Goal: Task Accomplishment & Management: Manage account settings

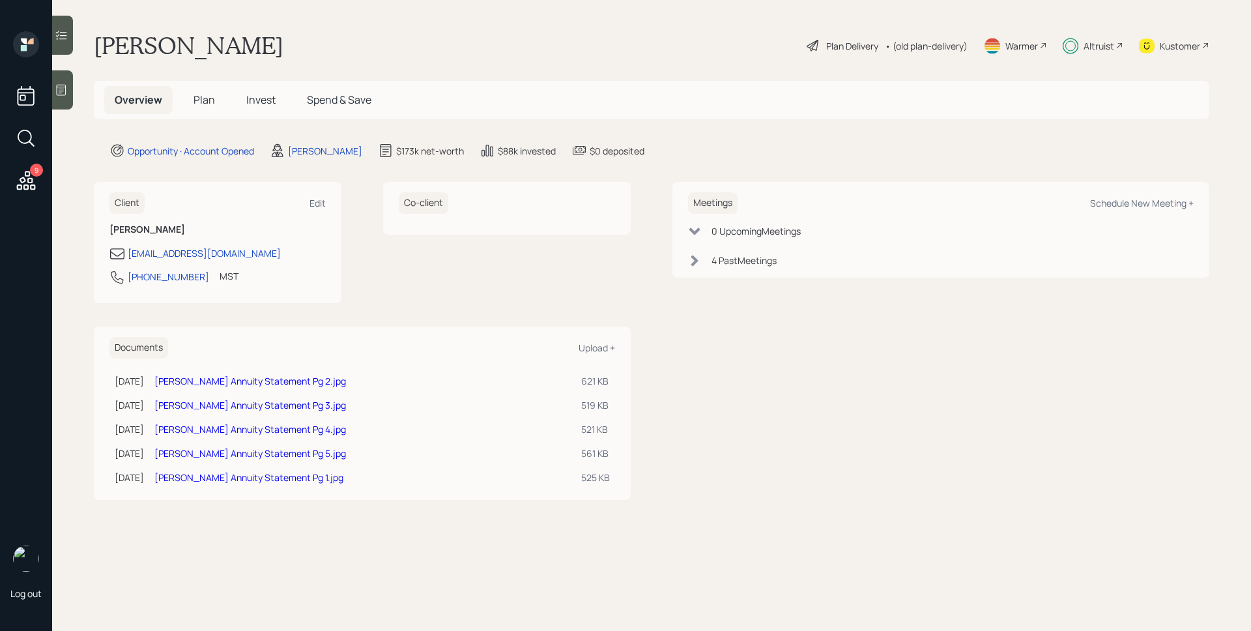
click at [33, 175] on div "9" at bounding box center [36, 170] width 13 height 13
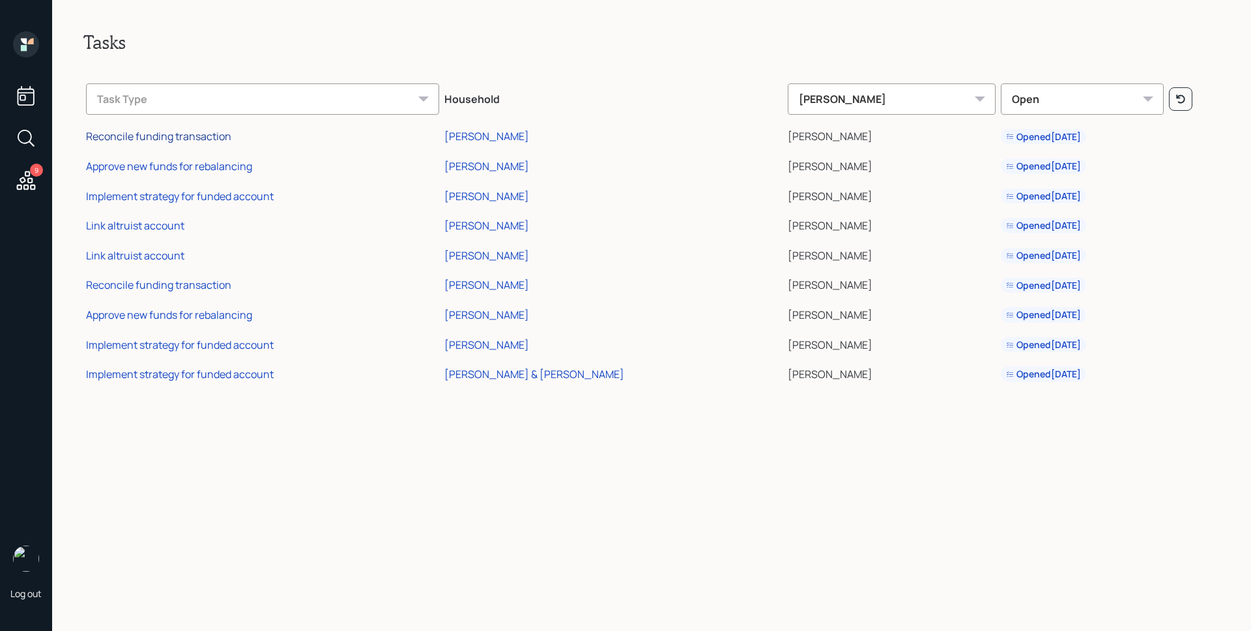
click at [179, 136] on div "Reconcile funding transaction" at bounding box center [158, 136] width 145 height 14
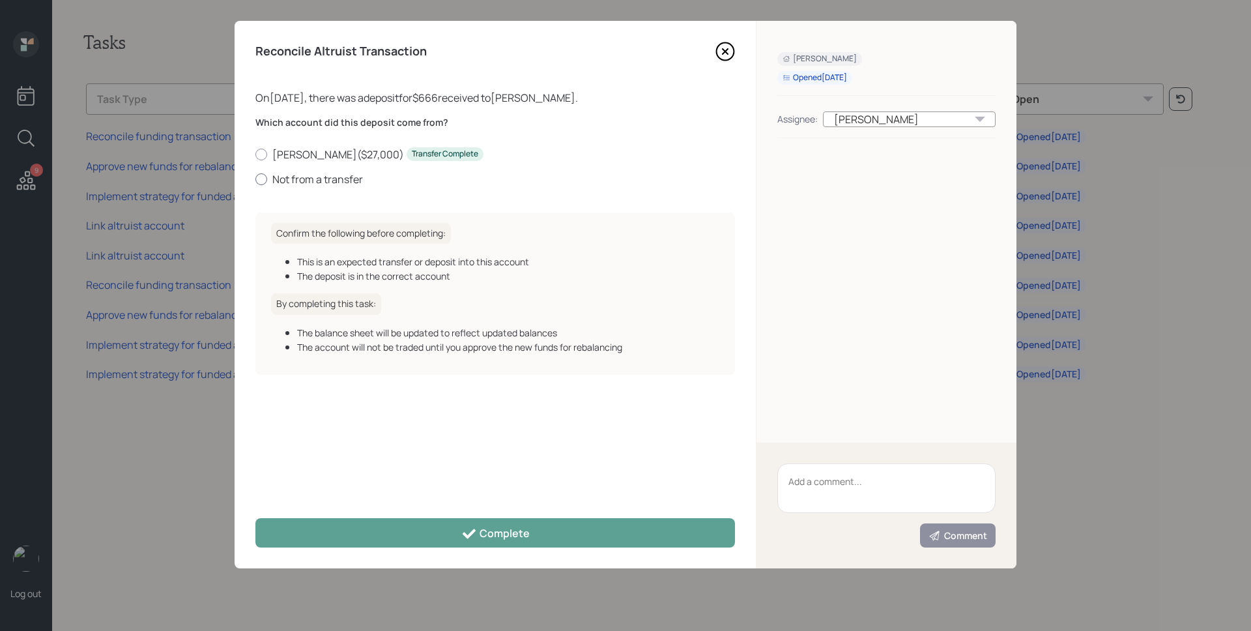
click at [325, 175] on label "Not from a transfer" at bounding box center [495, 179] width 480 height 14
click at [255, 179] on input "Not from a transfer" at bounding box center [255, 179] width 1 height 1
radio input "true"
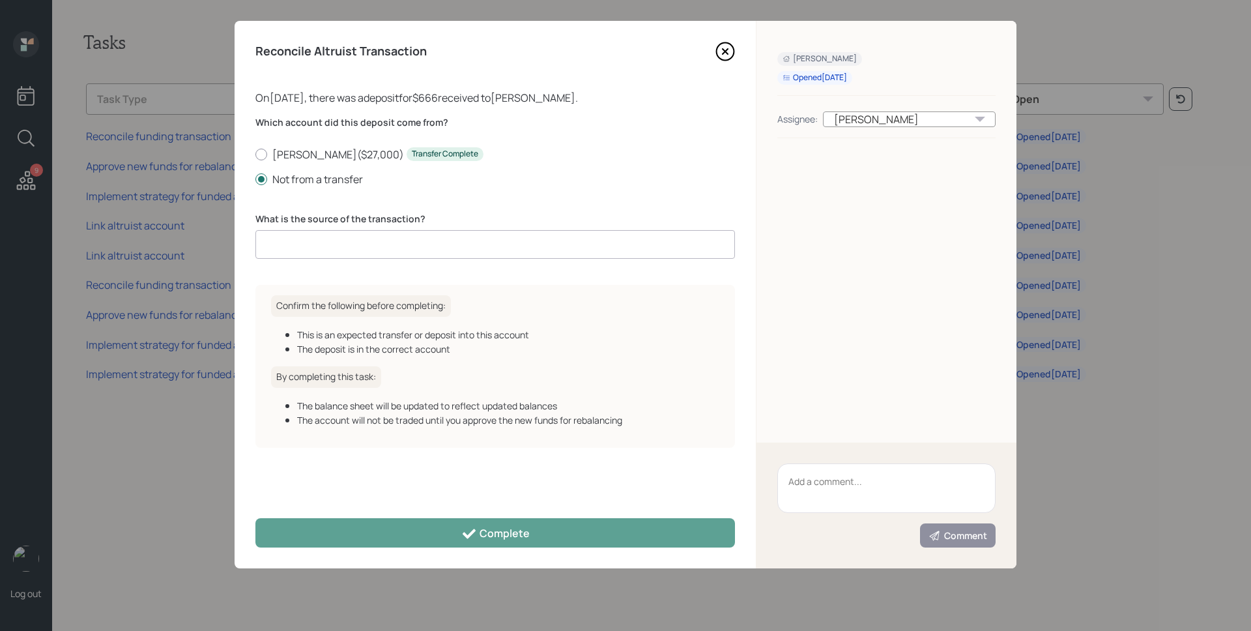
click at [345, 245] on input at bounding box center [495, 244] width 480 height 29
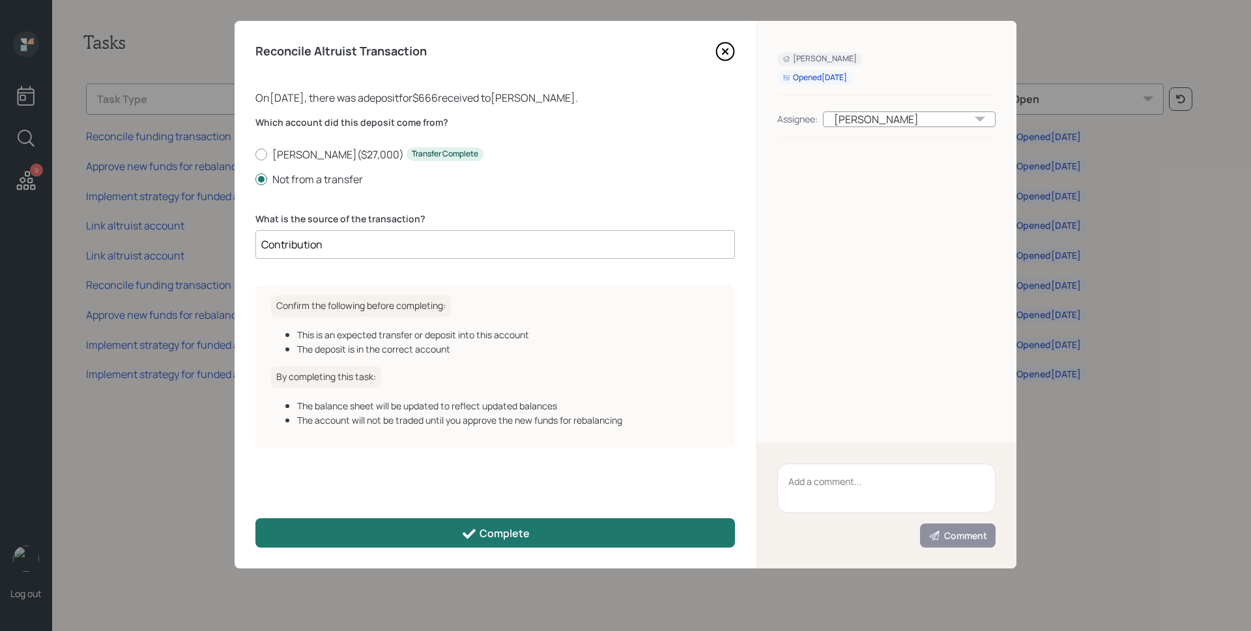
type input "Contribution"
click at [546, 542] on button "Complete" at bounding box center [495, 532] width 480 height 29
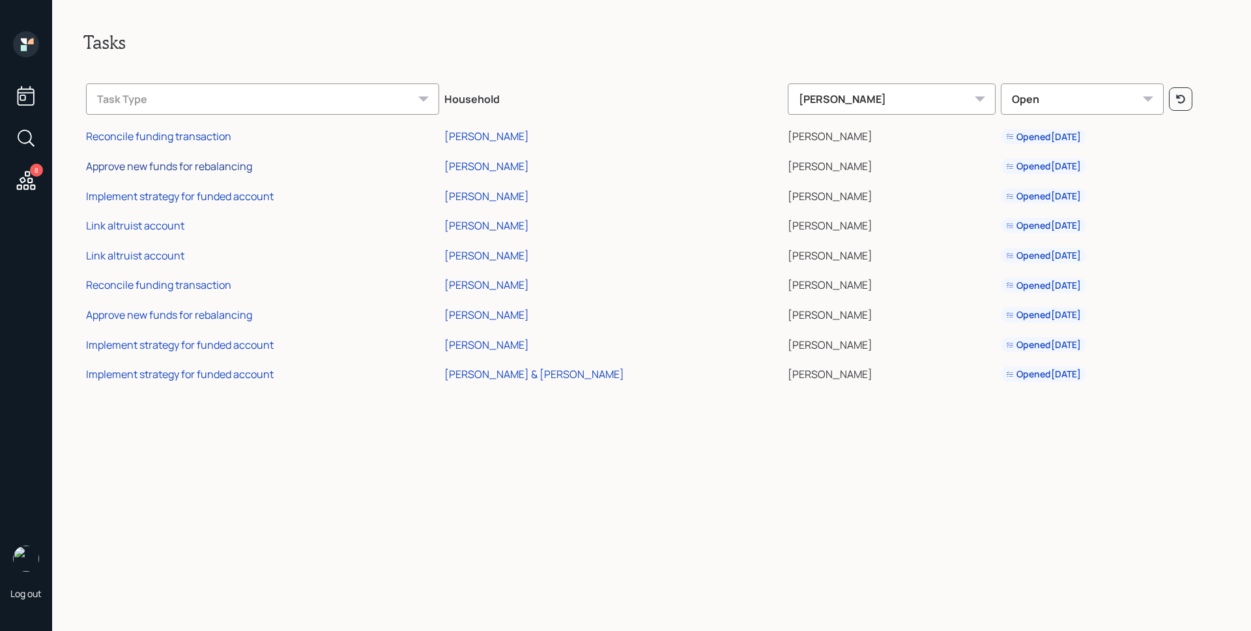
click at [229, 166] on div "Approve new funds for rebalancing" at bounding box center [169, 166] width 166 height 14
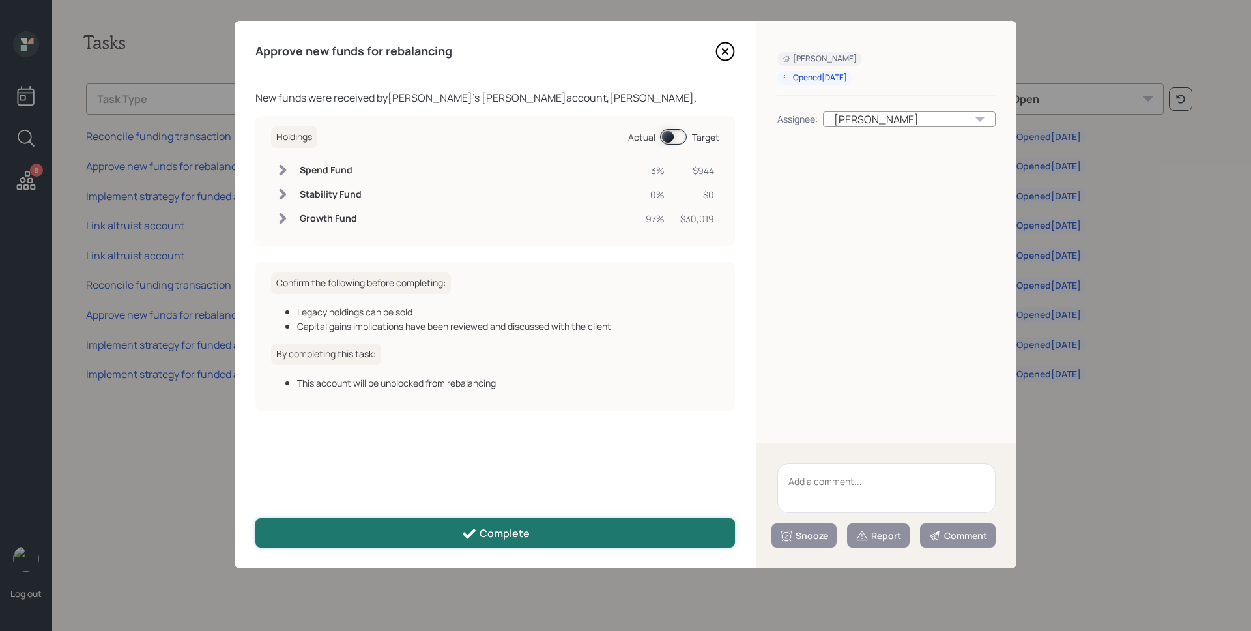
click at [532, 544] on button "Complete" at bounding box center [495, 532] width 480 height 29
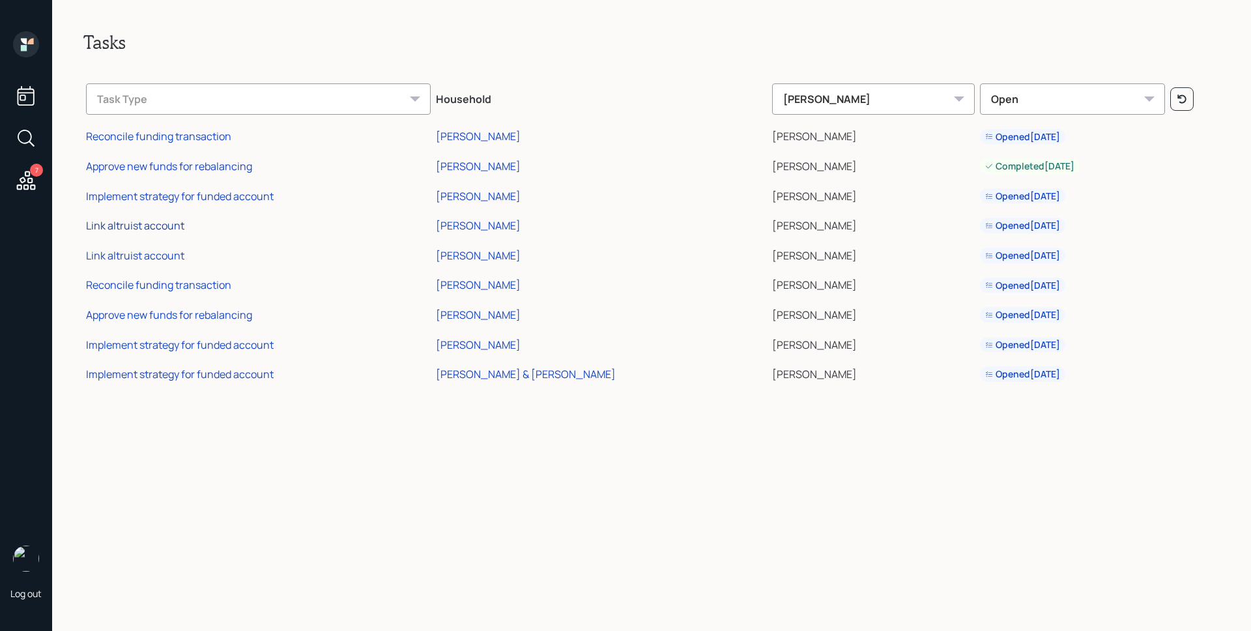
click at [154, 222] on div "Link altruist account" at bounding box center [135, 225] width 98 height 14
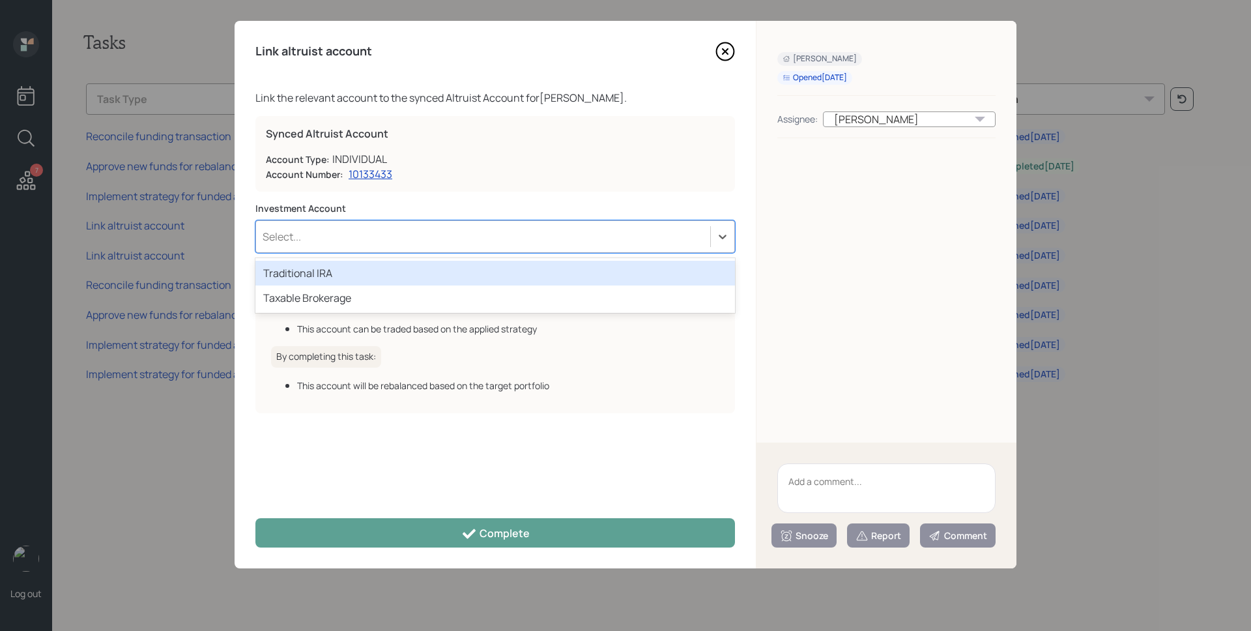
click at [328, 245] on div "Select..." at bounding box center [483, 236] width 454 height 22
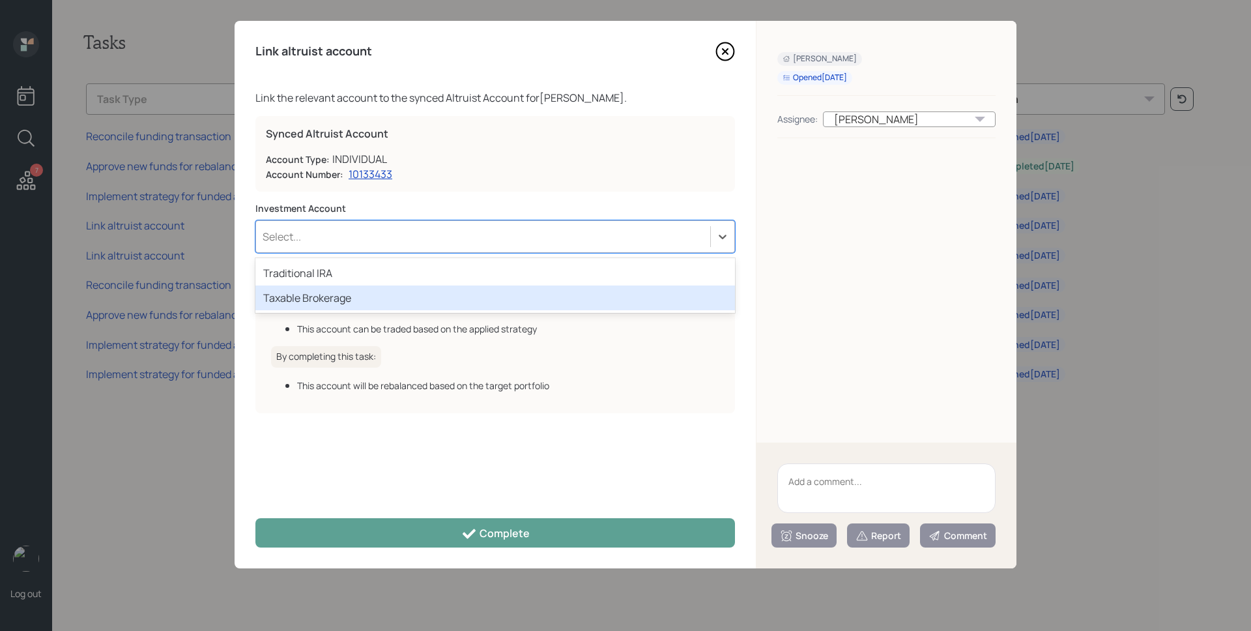
click at [316, 298] on div "Taxable Brokerage" at bounding box center [495, 297] width 480 height 25
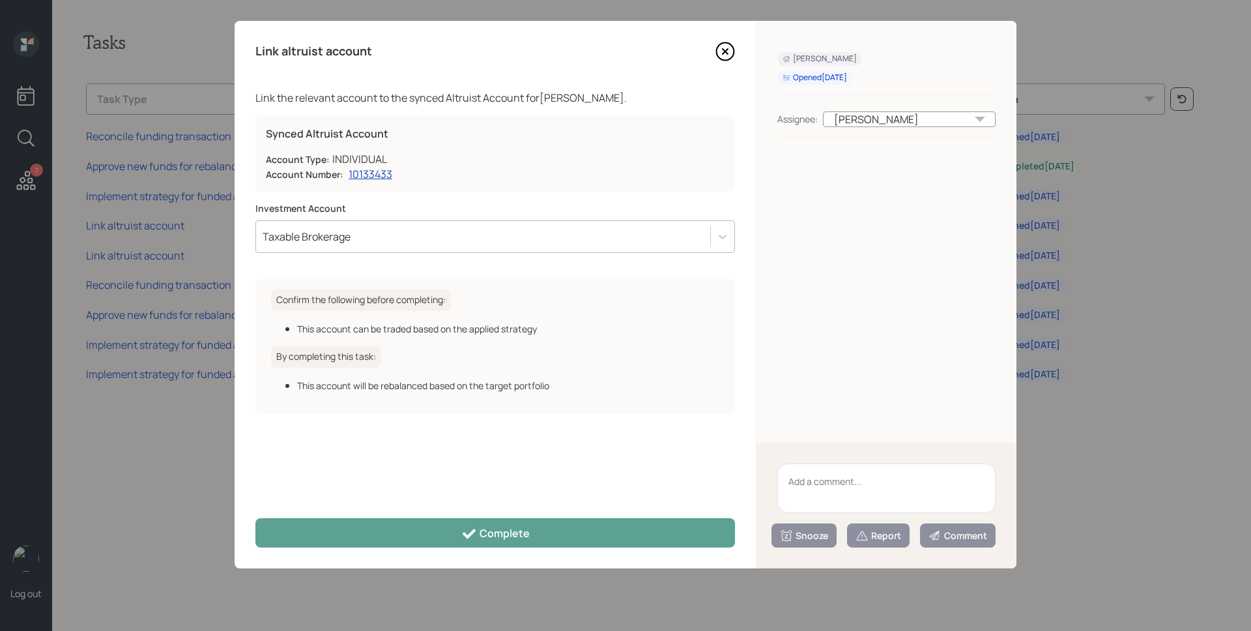
click at [498, 547] on div "Link altruist account Link the relevant account to the synced Altruist Account …" at bounding box center [495, 294] width 521 height 547
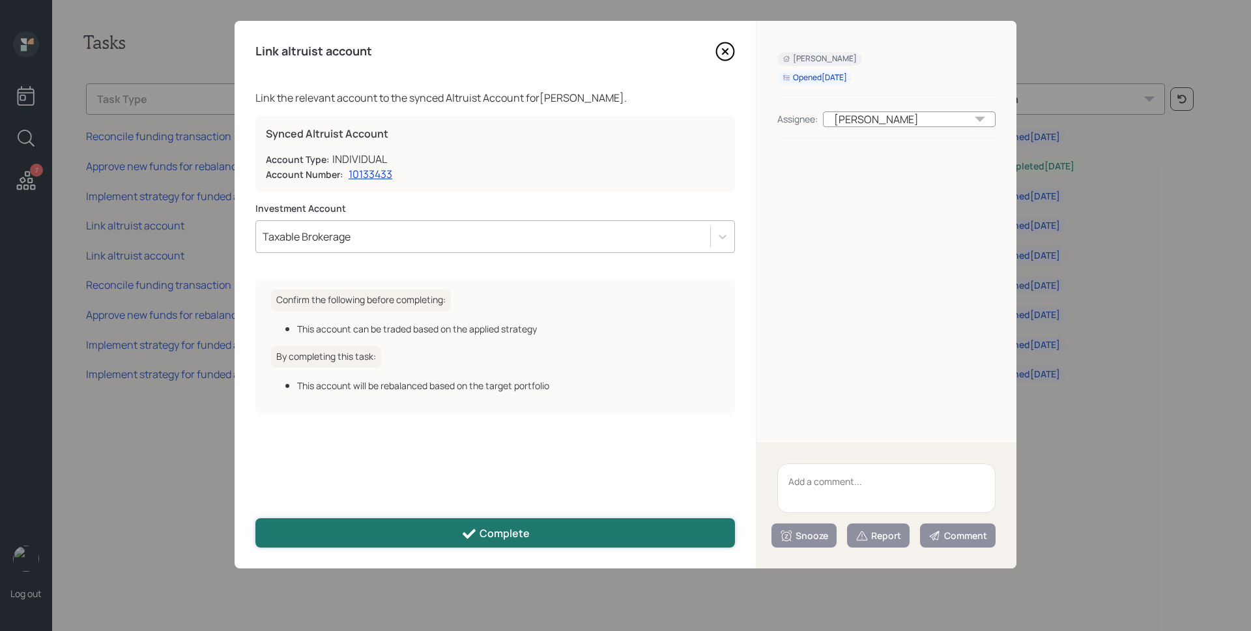
click at [498, 541] on button "Complete" at bounding box center [495, 532] width 480 height 29
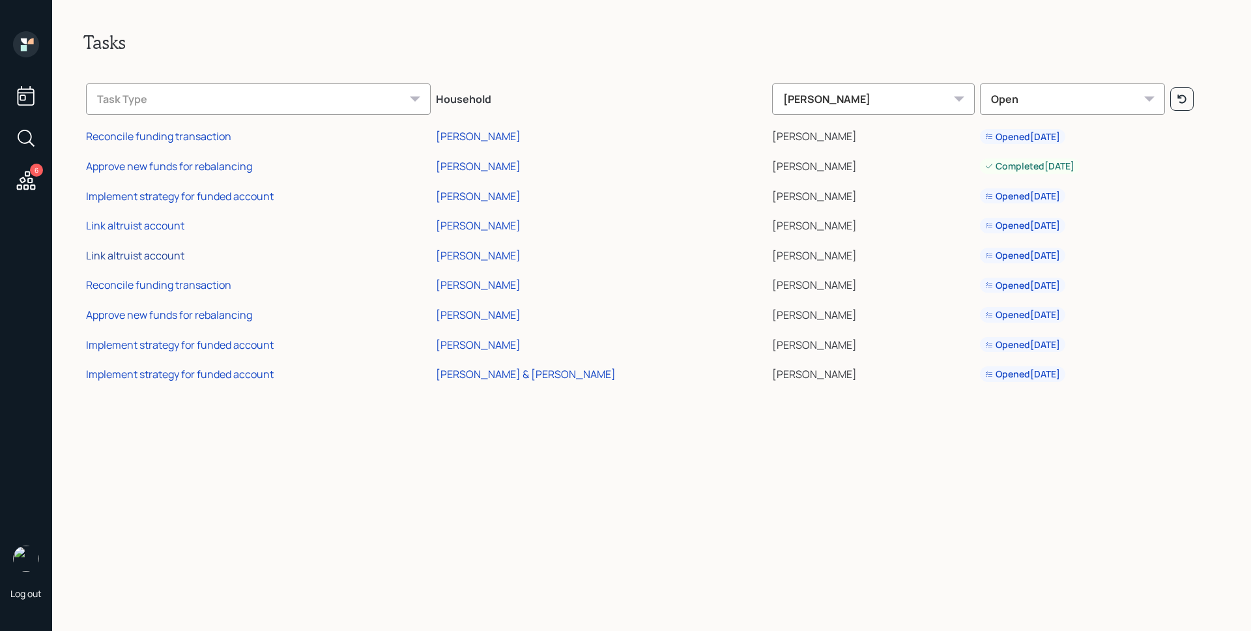
click at [147, 260] on div "Link altruist account" at bounding box center [135, 255] width 98 height 14
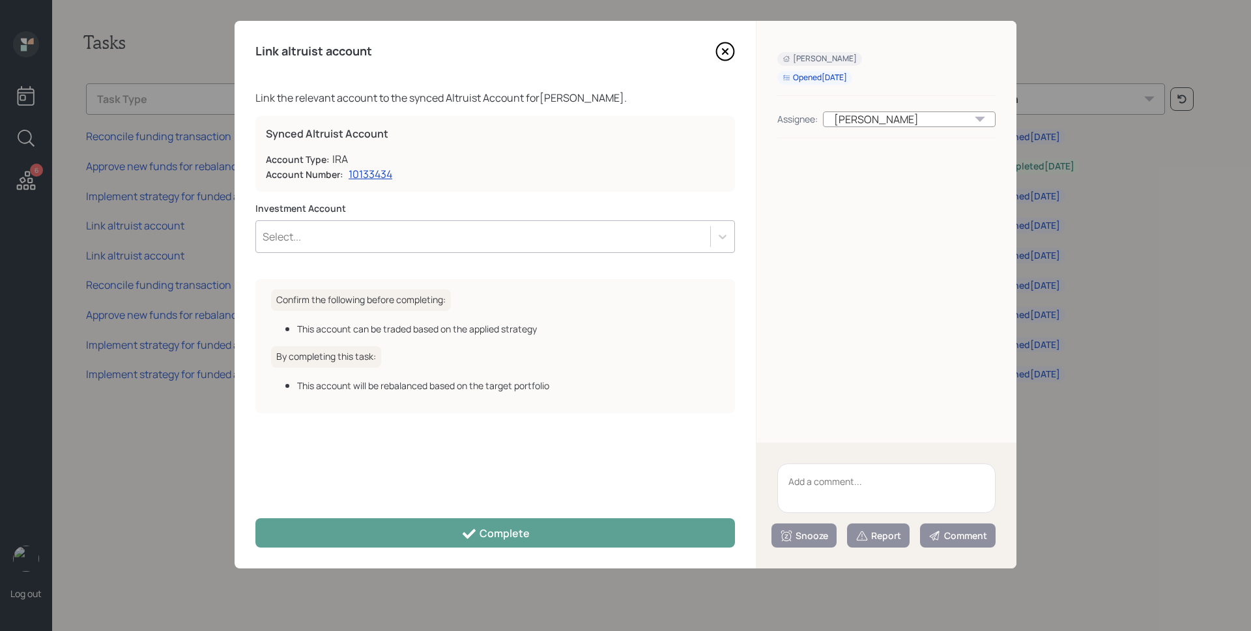
click at [349, 233] on div "Select..." at bounding box center [483, 236] width 454 height 22
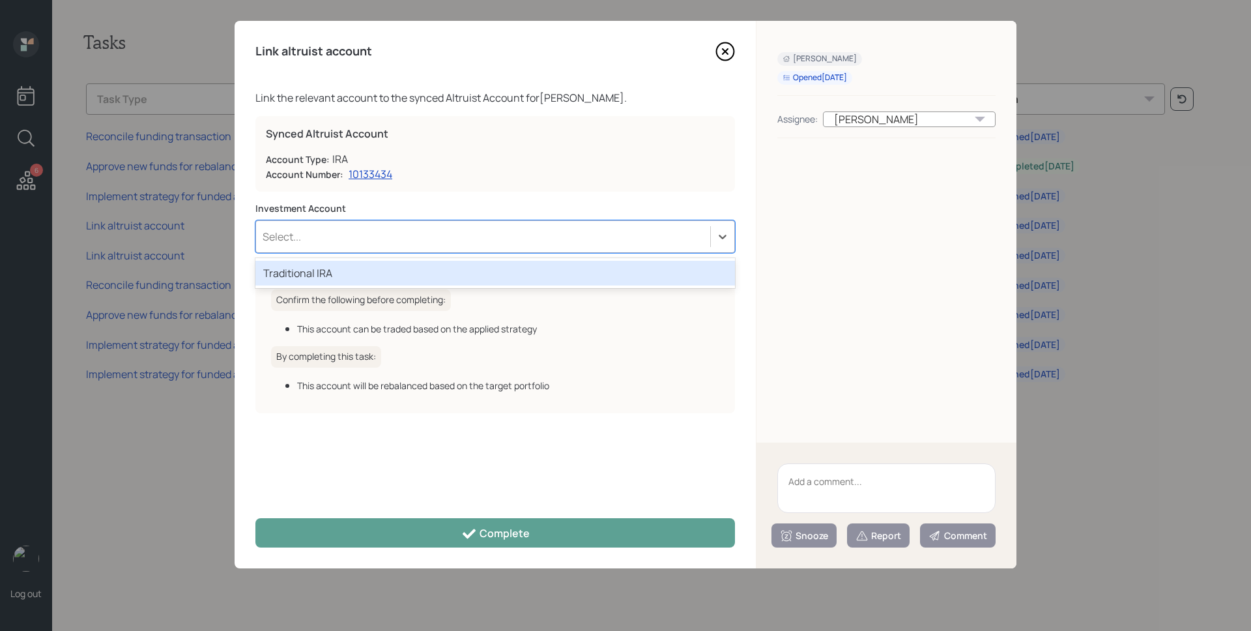
click at [343, 276] on div "Traditional IRA" at bounding box center [495, 273] width 480 height 25
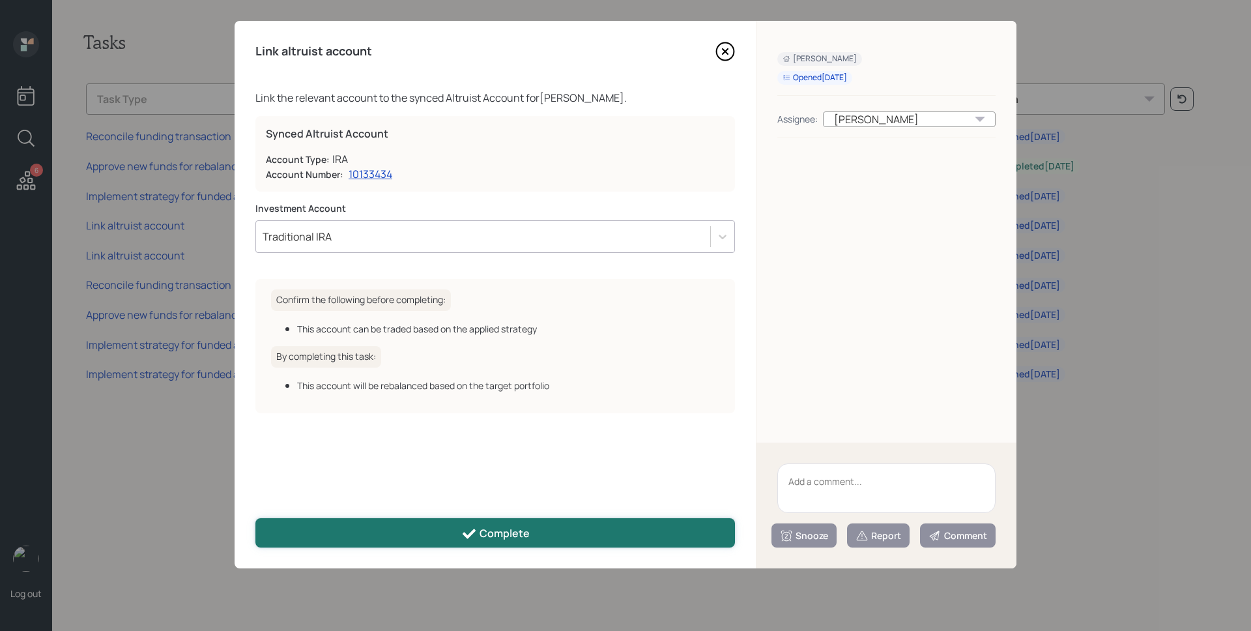
click at [466, 527] on icon at bounding box center [469, 534] width 16 height 16
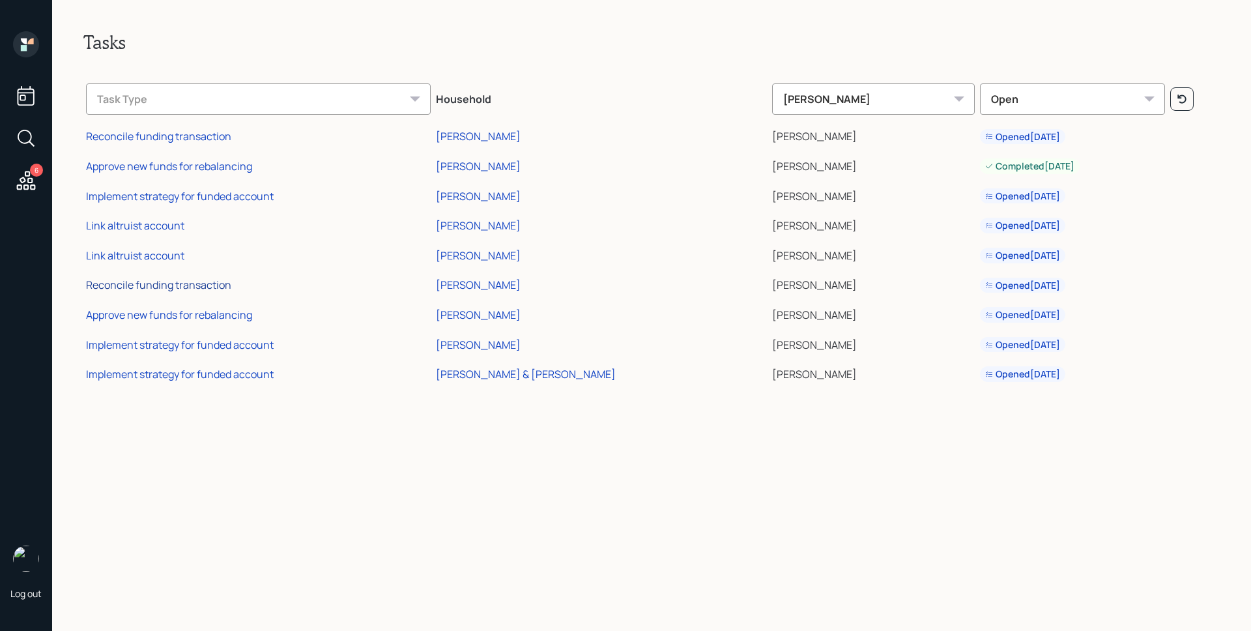
click at [170, 287] on div "Reconcile funding transaction" at bounding box center [158, 285] width 145 height 14
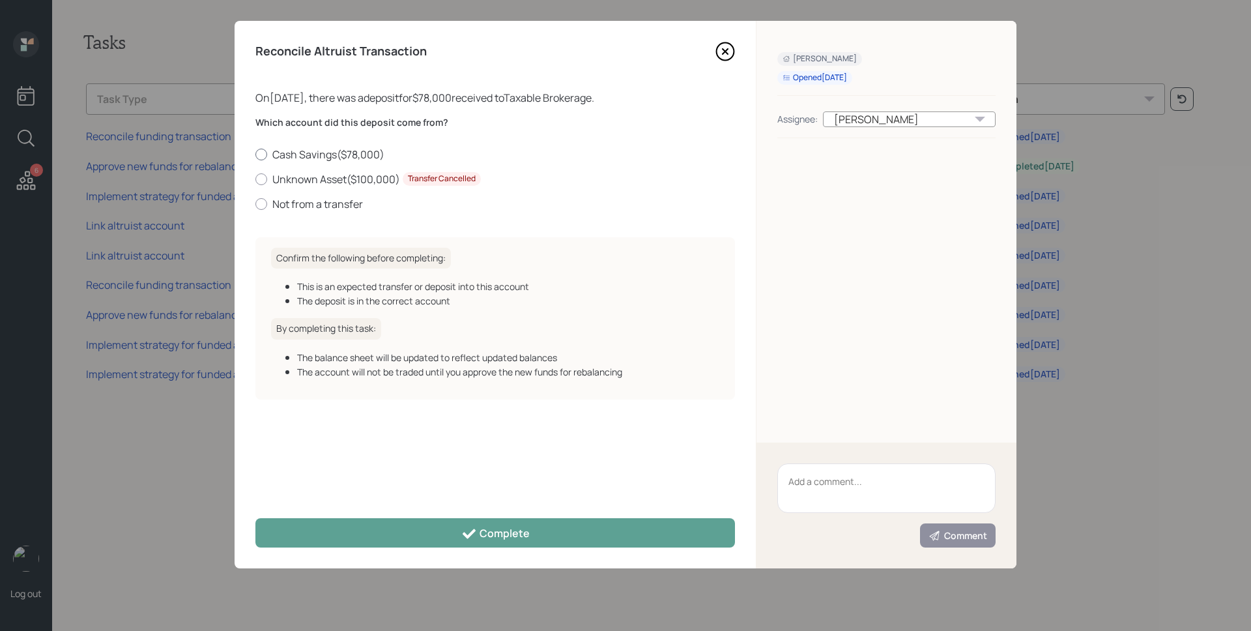
click at [323, 154] on label "Cash Savings ( $78,000 )" at bounding box center [495, 154] width 480 height 14
click at [255, 154] on input "Cash Savings ( $78,000 )" at bounding box center [255, 154] width 1 height 1
radio input "true"
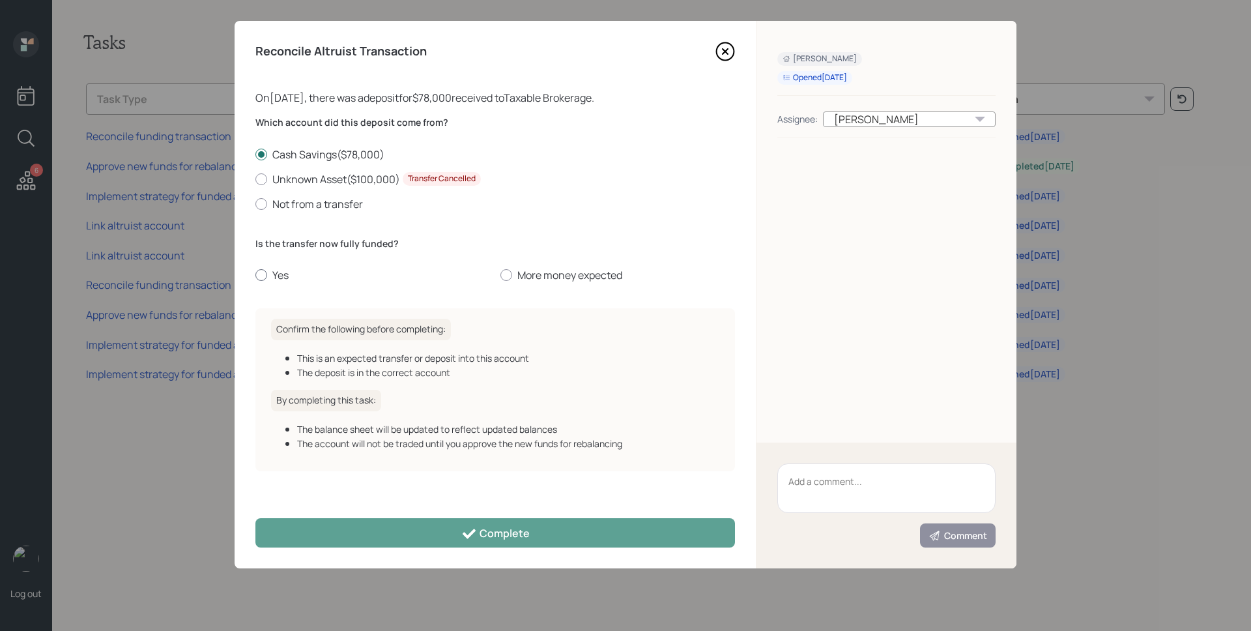
click at [274, 271] on label "Yes" at bounding box center [372, 275] width 235 height 14
click at [255, 275] on input "Yes" at bounding box center [255, 275] width 1 height 1
radio input "true"
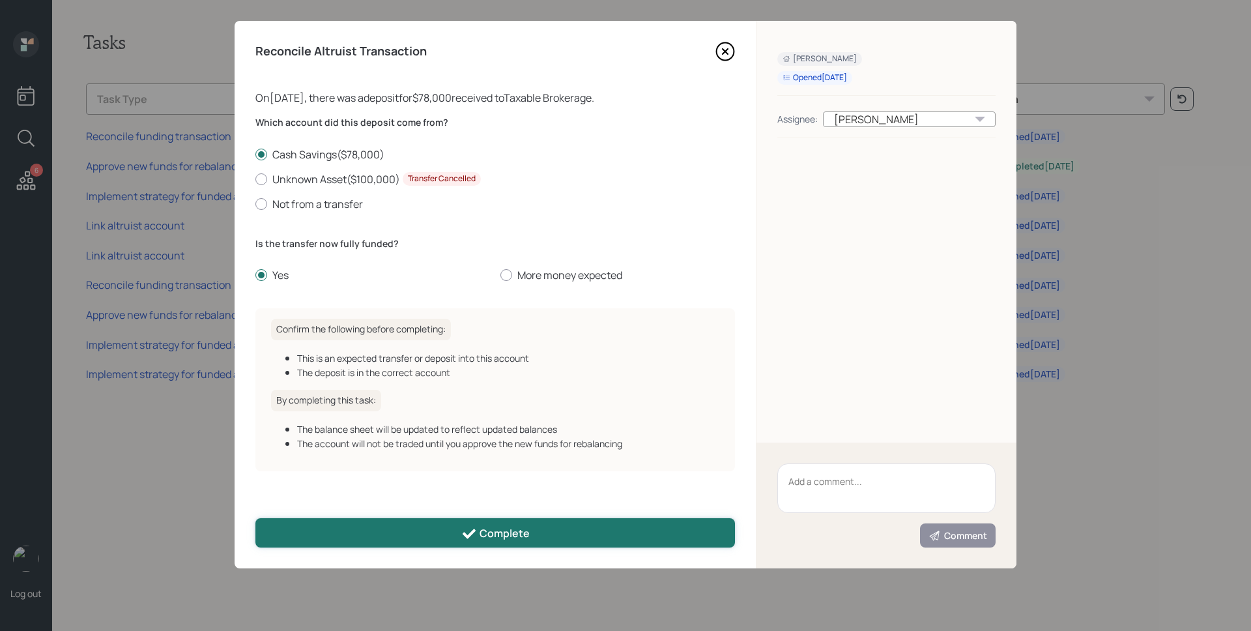
click at [467, 524] on button "Complete" at bounding box center [495, 532] width 480 height 29
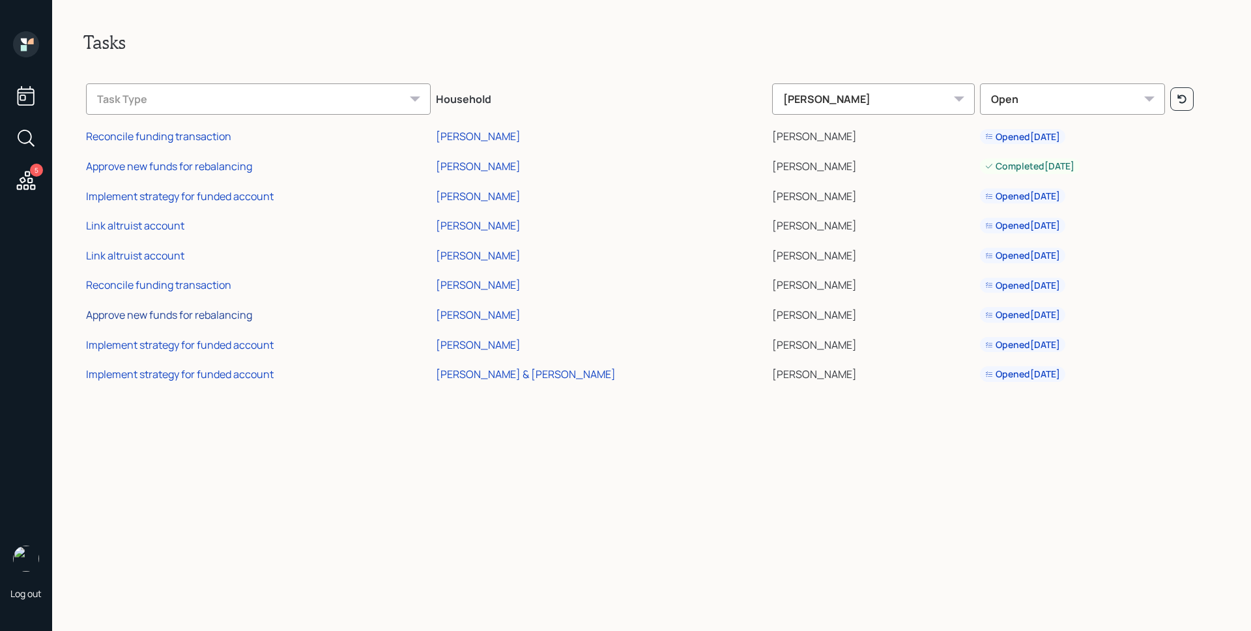
click at [211, 319] on div "Approve new funds for rebalancing" at bounding box center [169, 315] width 166 height 14
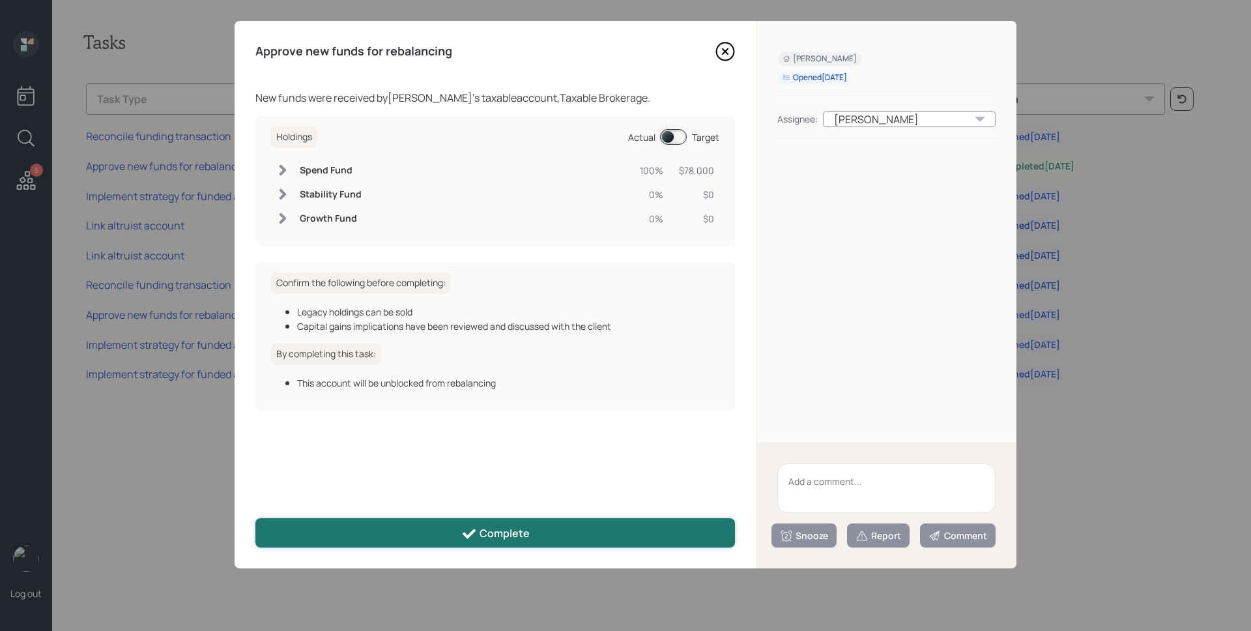
click at [489, 526] on div "Complete" at bounding box center [495, 534] width 68 height 16
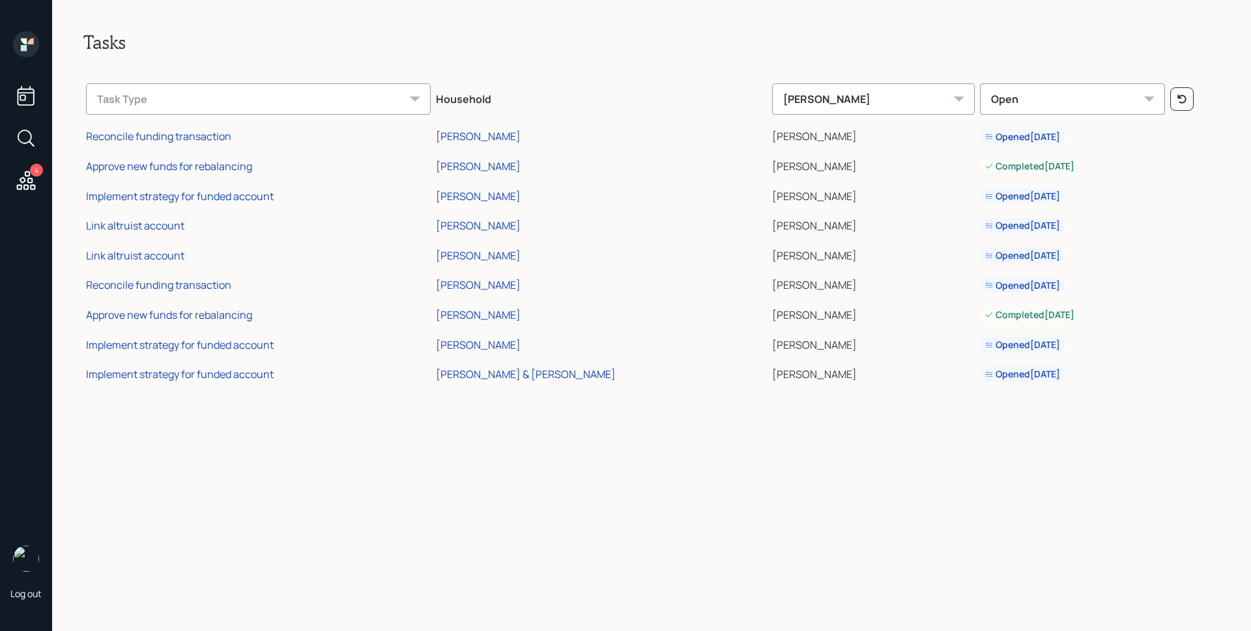
click at [28, 42] on icon at bounding box center [26, 44] width 26 height 26
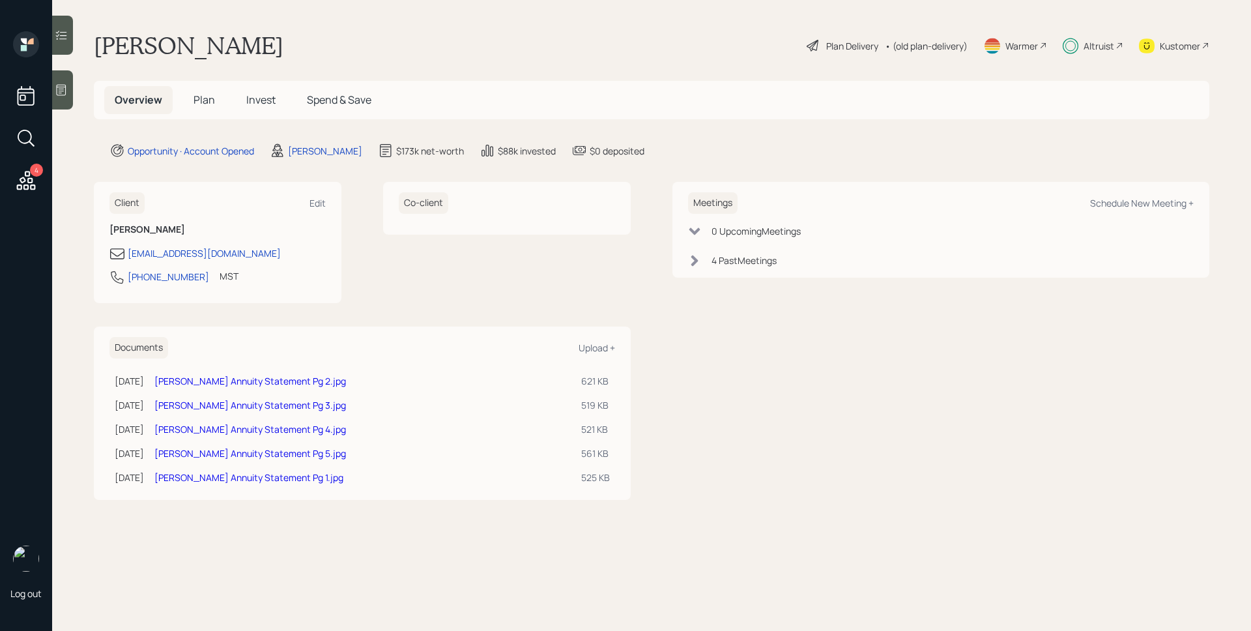
click at [33, 181] on icon at bounding box center [25, 180] width 23 height 23
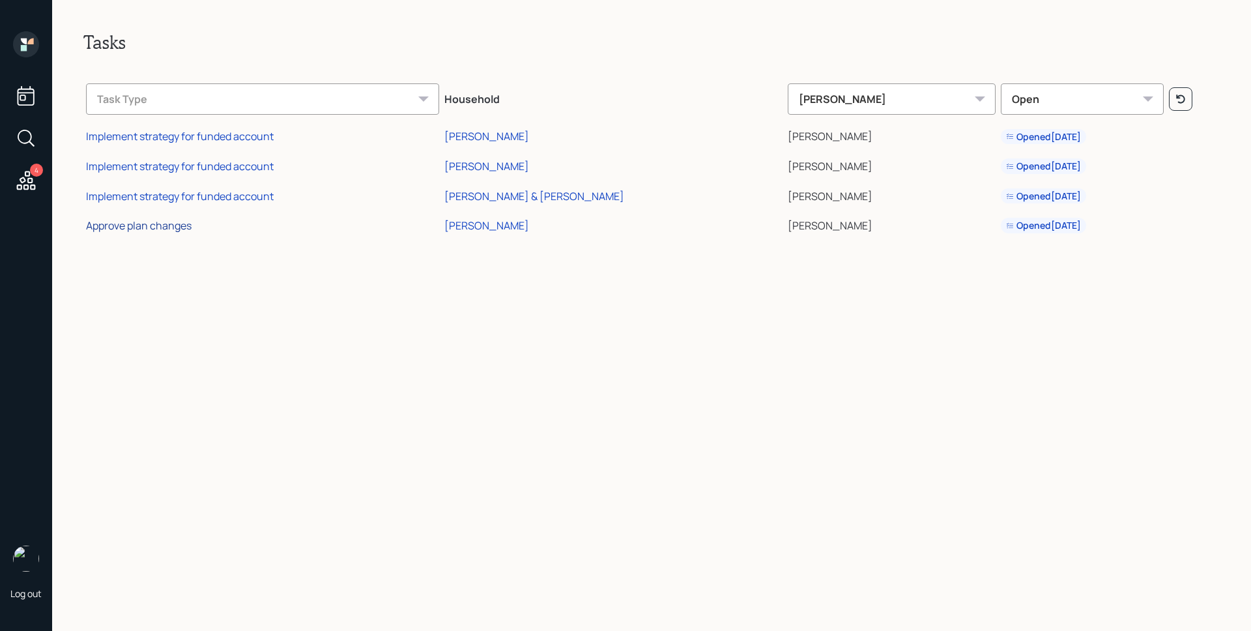
click at [173, 228] on div "Approve plan changes" at bounding box center [139, 225] width 106 height 14
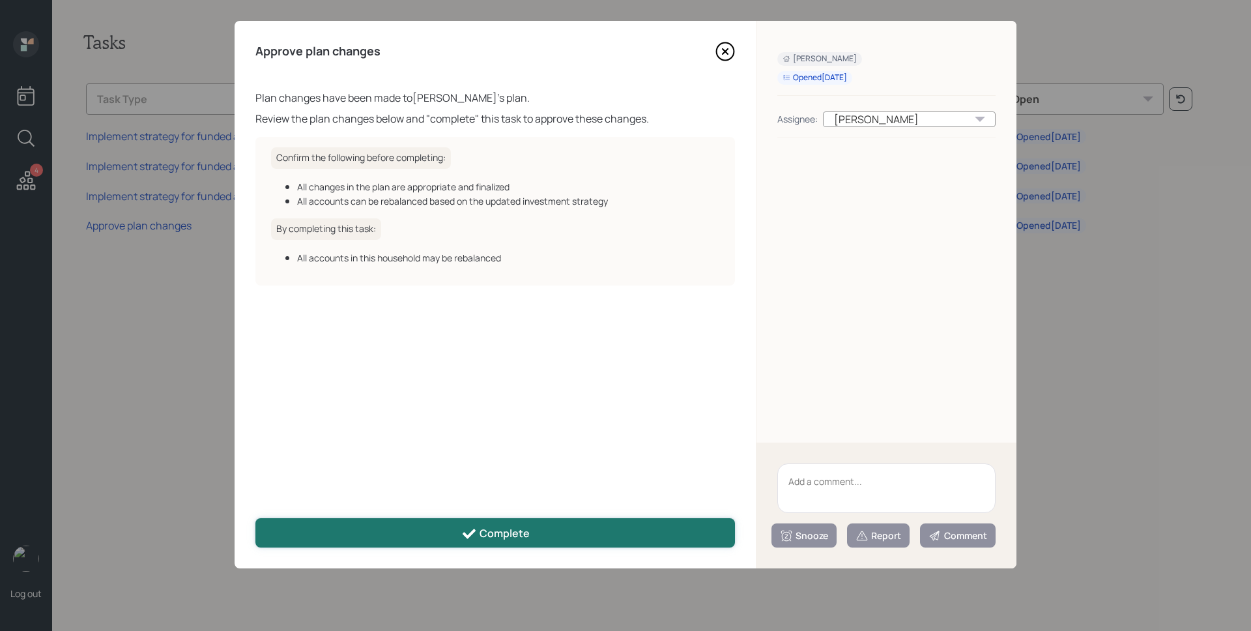
click at [509, 524] on button "Complete" at bounding box center [495, 532] width 480 height 29
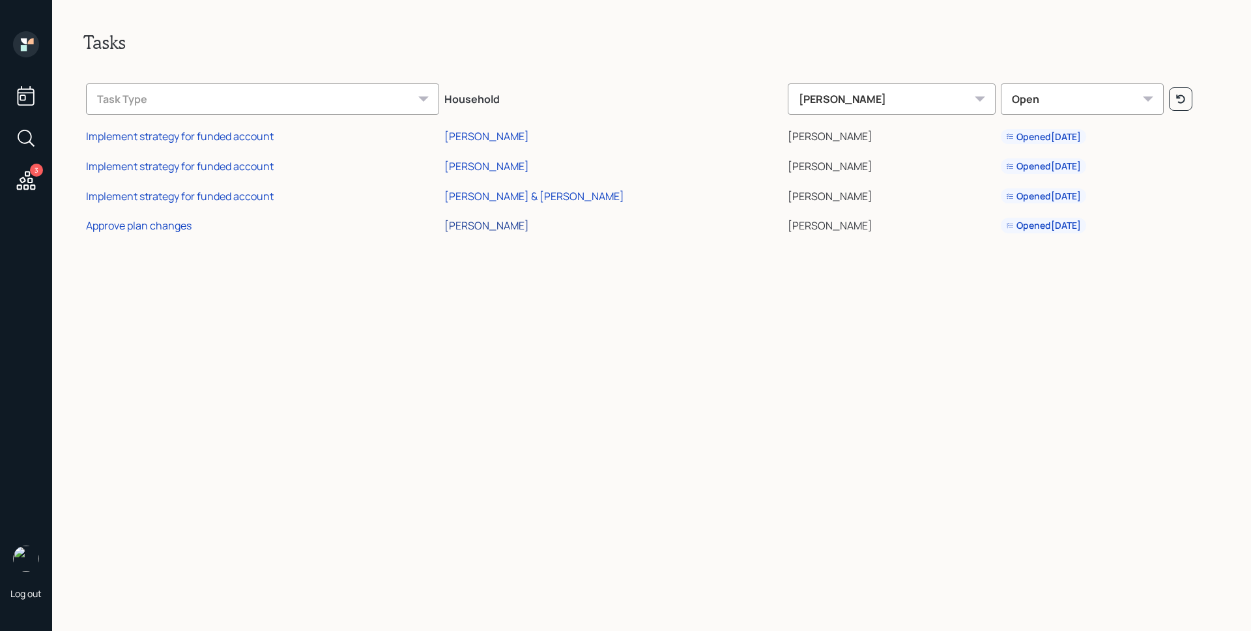
click at [529, 223] on div "[PERSON_NAME]" at bounding box center [486, 225] width 85 height 14
